Goal: Task Accomplishment & Management: Manage account settings

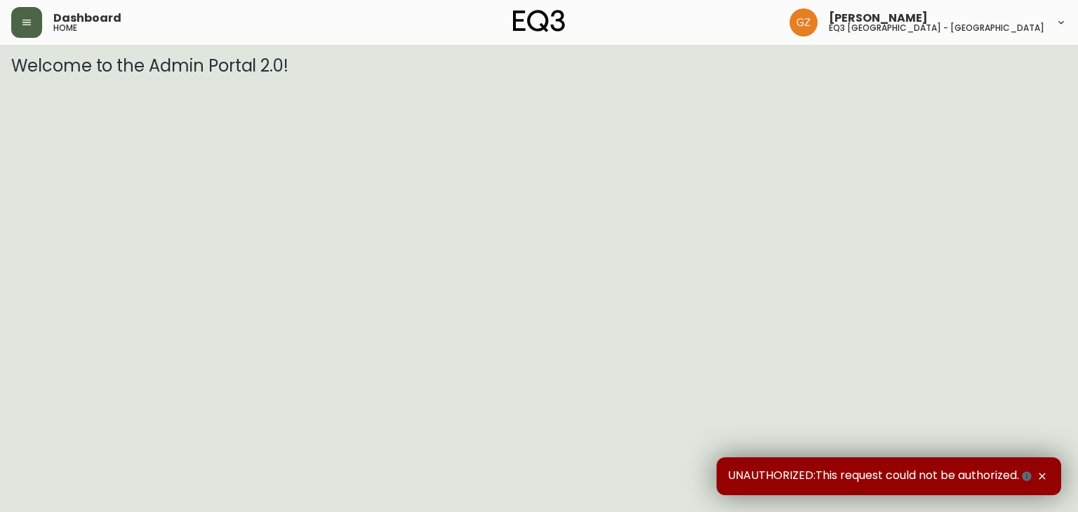
click at [24, 8] on button "button" at bounding box center [26, 22] width 31 height 31
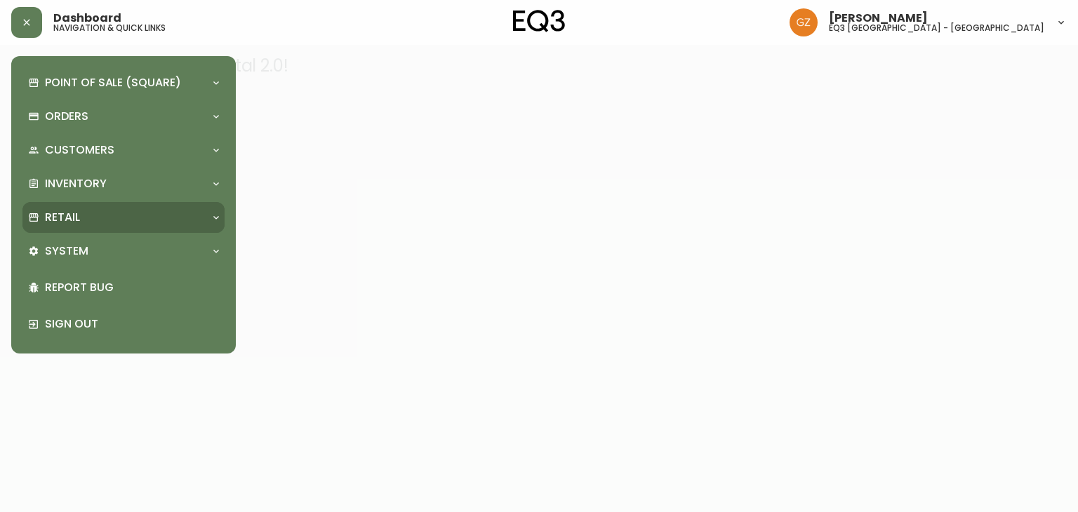
click at [107, 206] on div "Retail" at bounding box center [123, 217] width 202 height 31
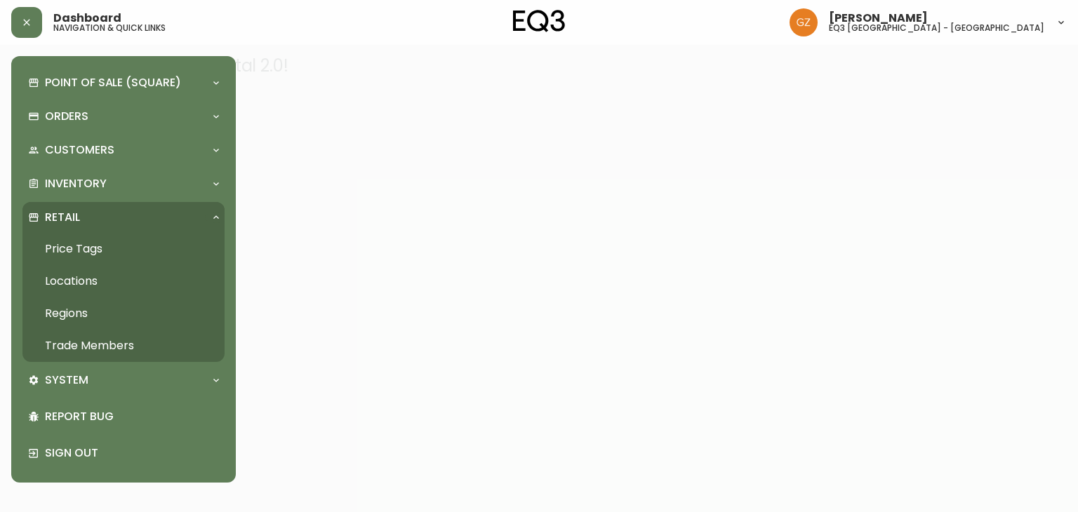
click at [72, 352] on link "Trade Members" at bounding box center [123, 346] width 202 height 32
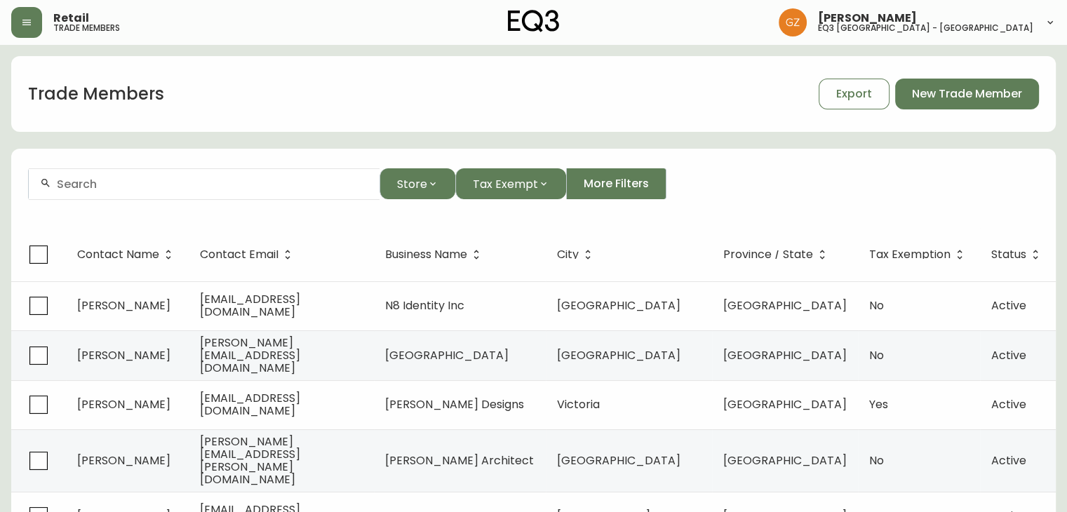
click at [154, 206] on form "Store Tax Exempt More Filters" at bounding box center [533, 190] width 1045 height 76
click at [161, 186] on input "text" at bounding box center [213, 184] width 312 height 13
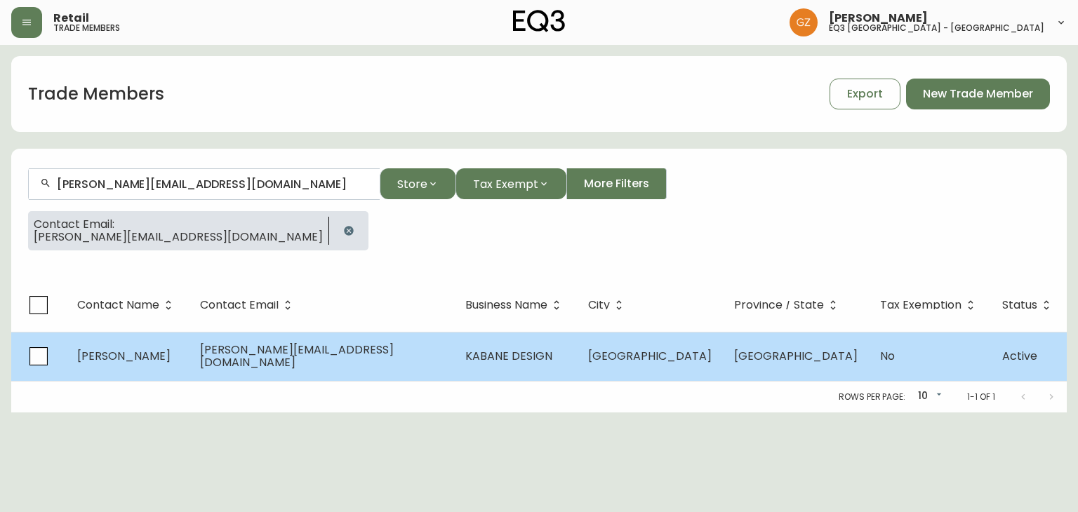
type input "[PERSON_NAME][EMAIL_ADDRESS][DOMAIN_NAME]"
click at [159, 352] on span "[PERSON_NAME]" at bounding box center [123, 356] width 93 height 16
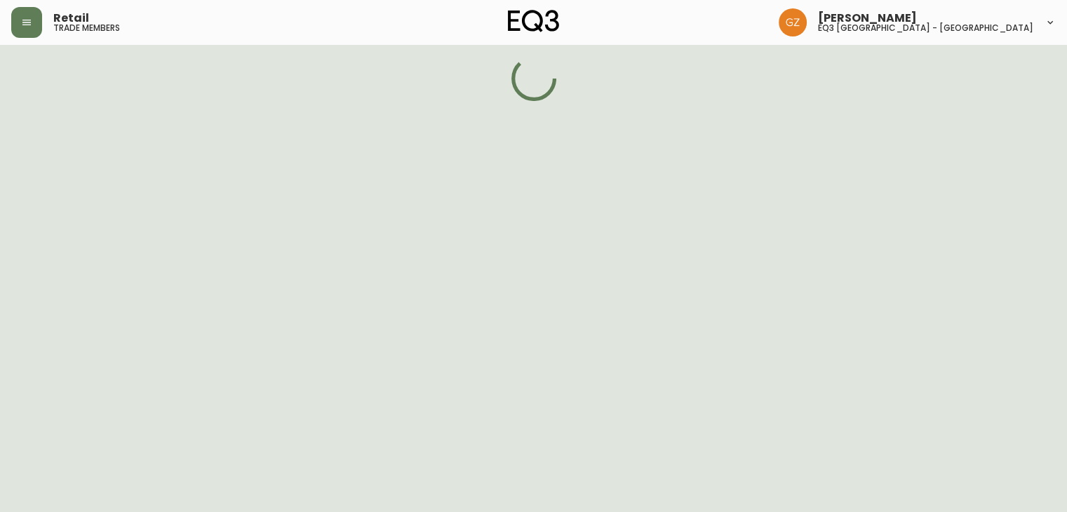
select select "QC"
select select "CA"
select select "CA_FR"
select select "Social Media"
select select "Interior Designer"
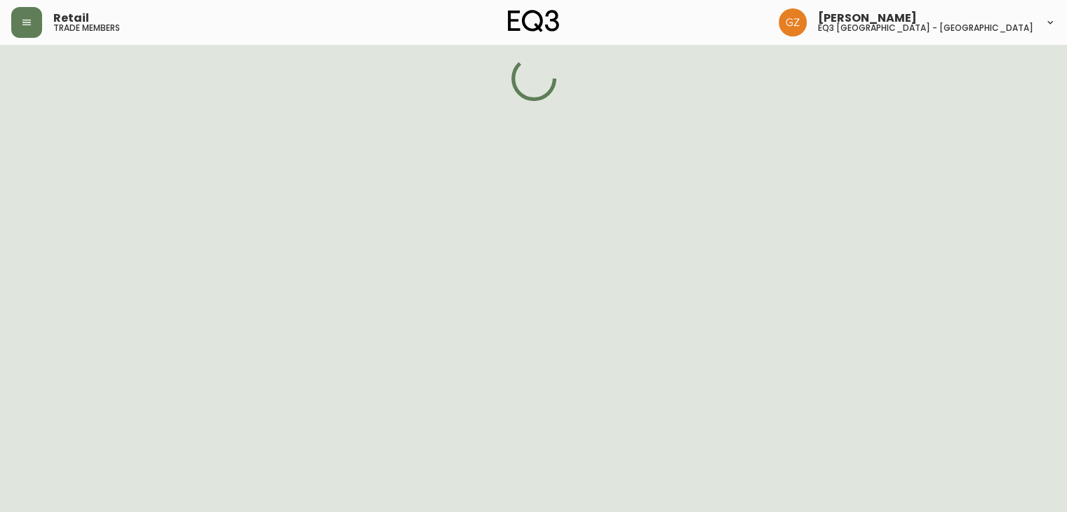
select select "false"
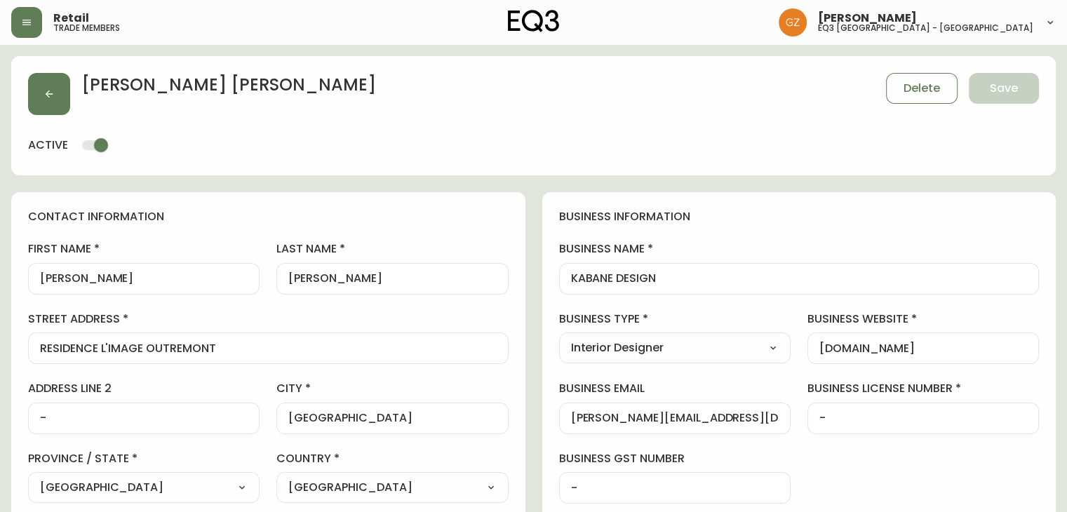
type input "EQ3 [GEOGRAPHIC_DATA] - [GEOGRAPHIC_DATA]"
select select "cjw10z96t00cw6gs04aeyfqxf"
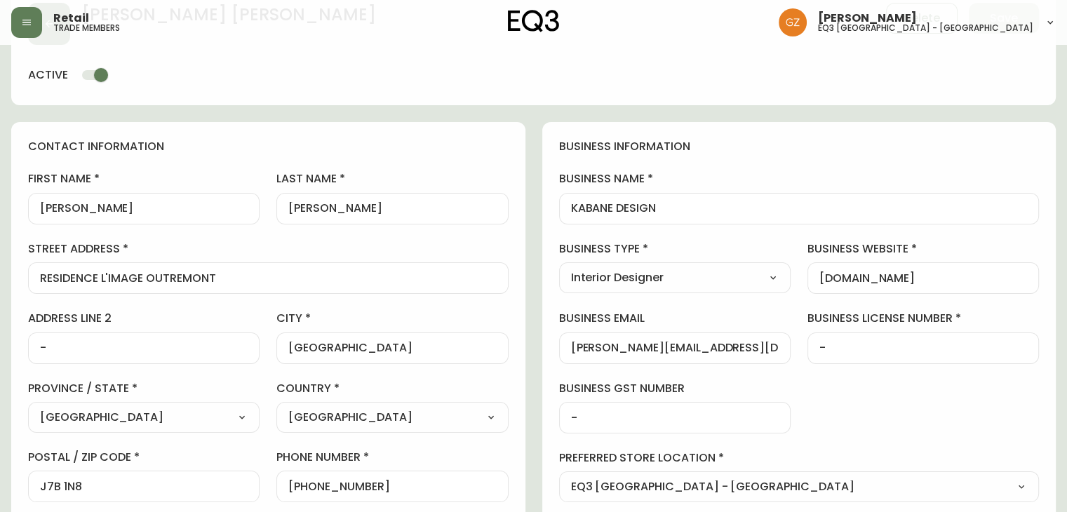
scroll to position [351, 0]
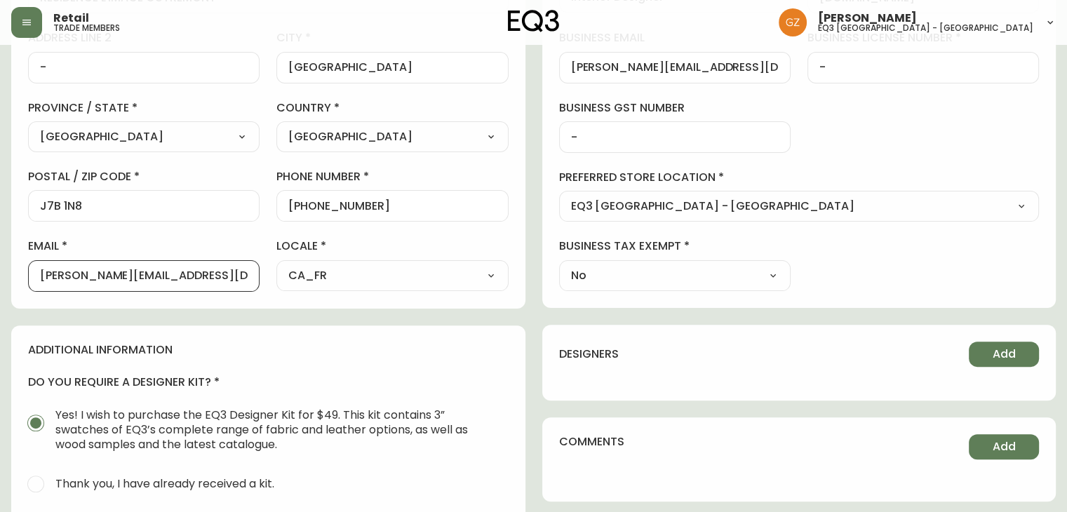
drag, startPoint x: 215, startPoint y: 276, endPoint x: 6, endPoint y: 275, distance: 208.4
click at [6, 275] on main "[PERSON_NAME] Delete Save active contact information first name [PERSON_NAME] l…" at bounding box center [533, 226] width 1067 height 1065
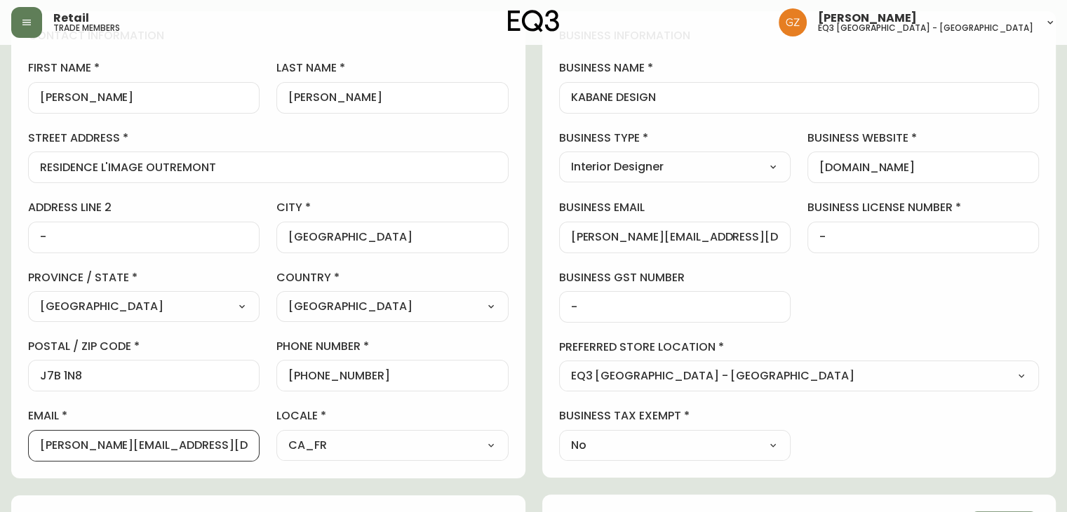
scroll to position [140, 0]
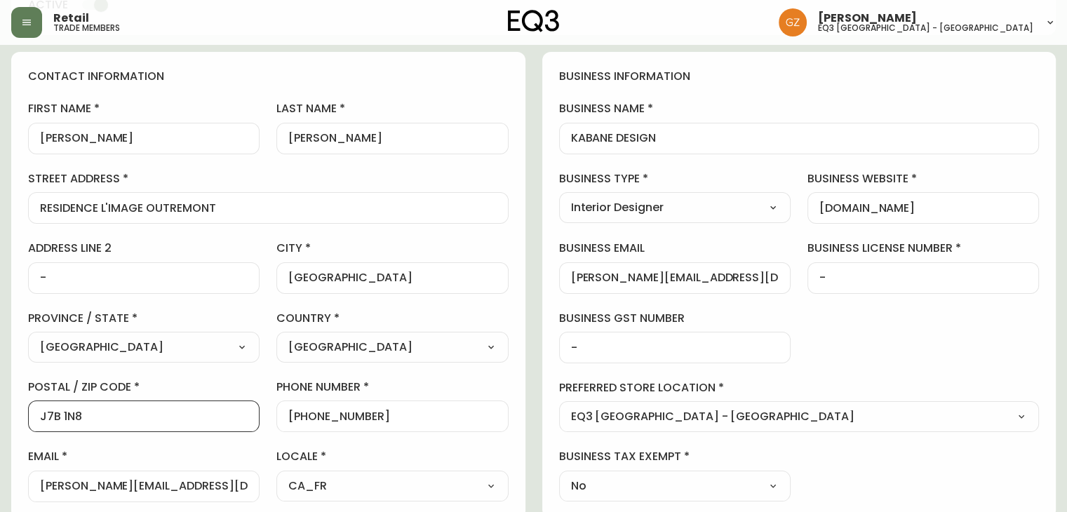
drag, startPoint x: 105, startPoint y: 411, endPoint x: 0, endPoint y: 405, distance: 104.7
click at [0, 405] on main "[PERSON_NAME] Delete Save active contact information first name [PERSON_NAME] l…" at bounding box center [533, 437] width 1067 height 1065
